Goal: Navigation & Orientation: Find specific page/section

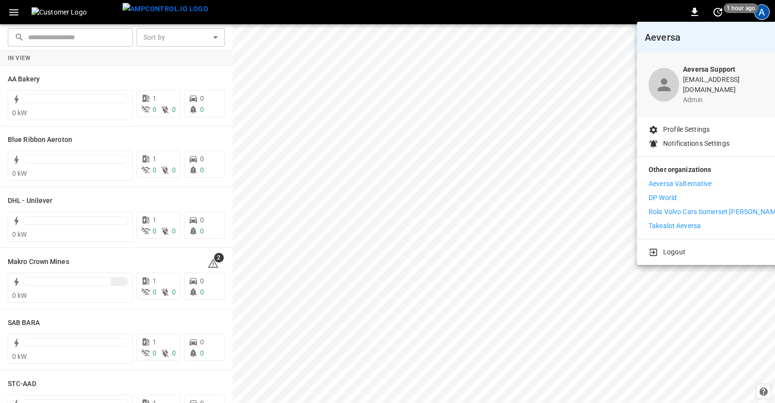
click at [671, 221] on p "Takealot Aeversa" at bounding box center [675, 226] width 52 height 10
